Goal: Navigation & Orientation: Go to known website

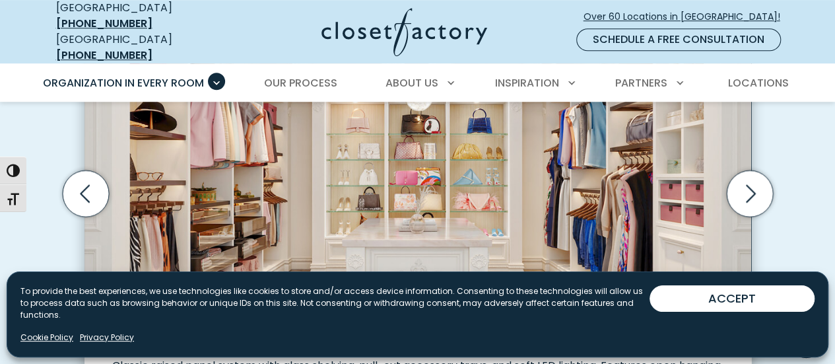
scroll to position [462, 0]
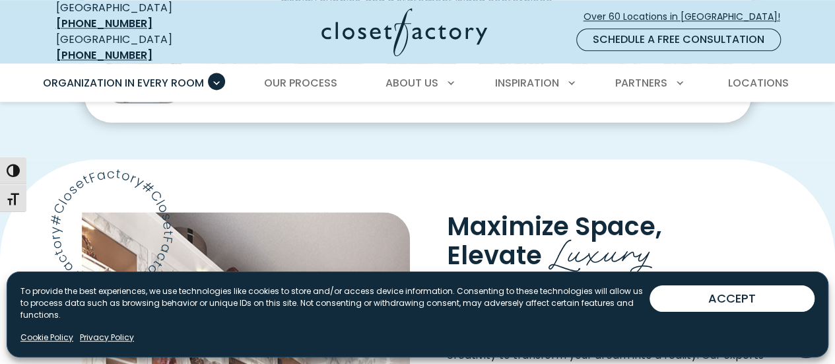
scroll to position [793, 0]
